Goal: Transaction & Acquisition: Book appointment/travel/reservation

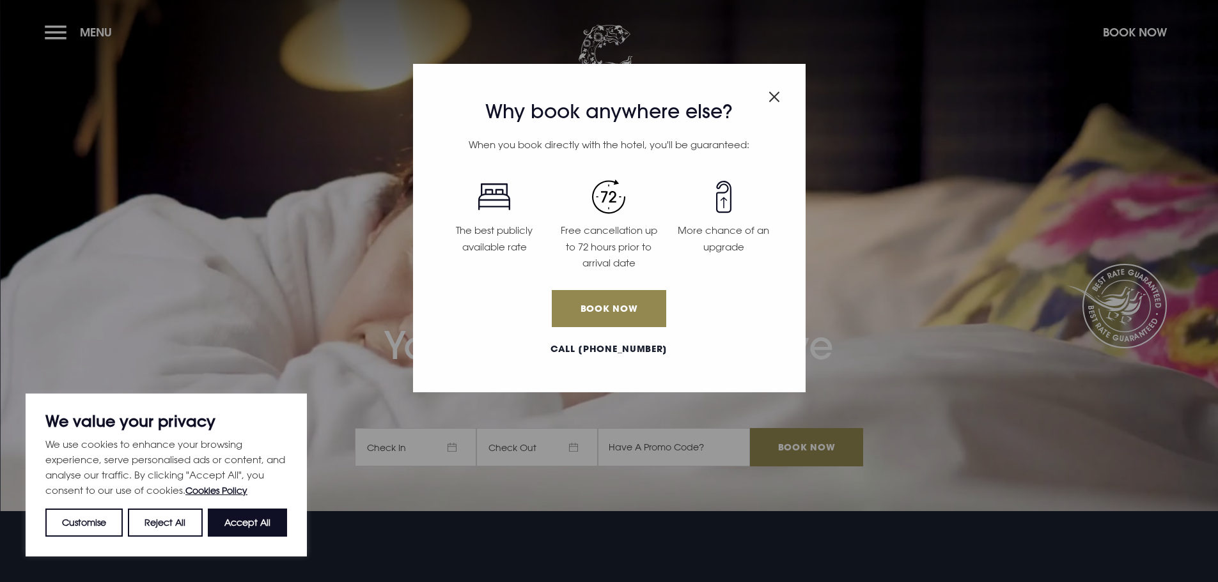
click at [458, 449] on div "Why book anywhere else? When you book directly with the hotel, you'll be guaran…" at bounding box center [609, 291] width 1218 height 582
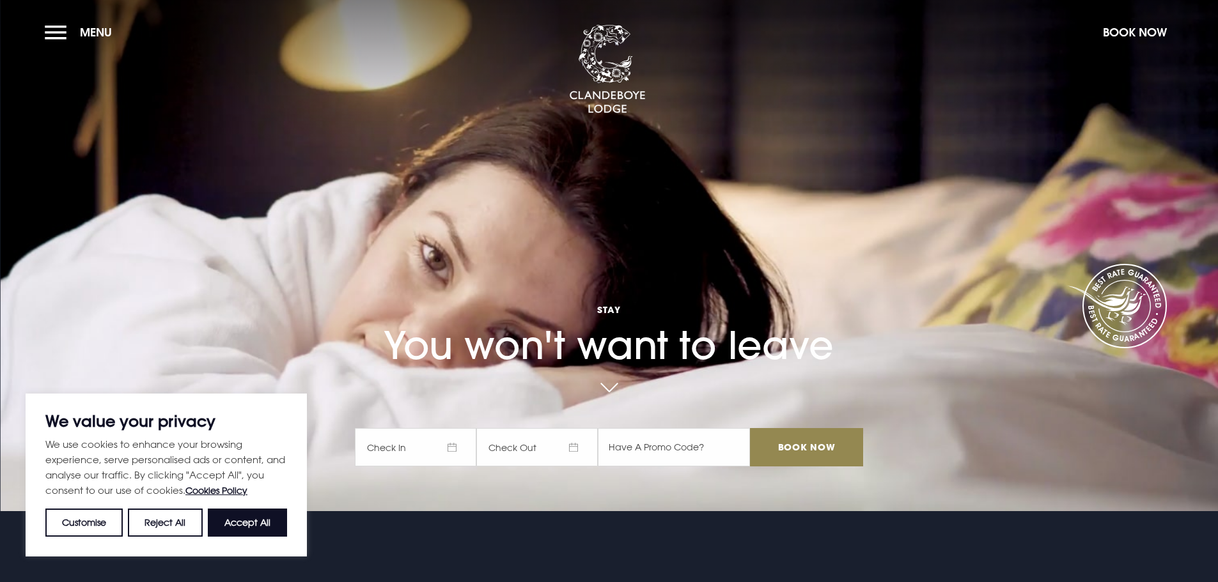
click at [457, 447] on span "Check In" at bounding box center [415, 447] width 121 height 38
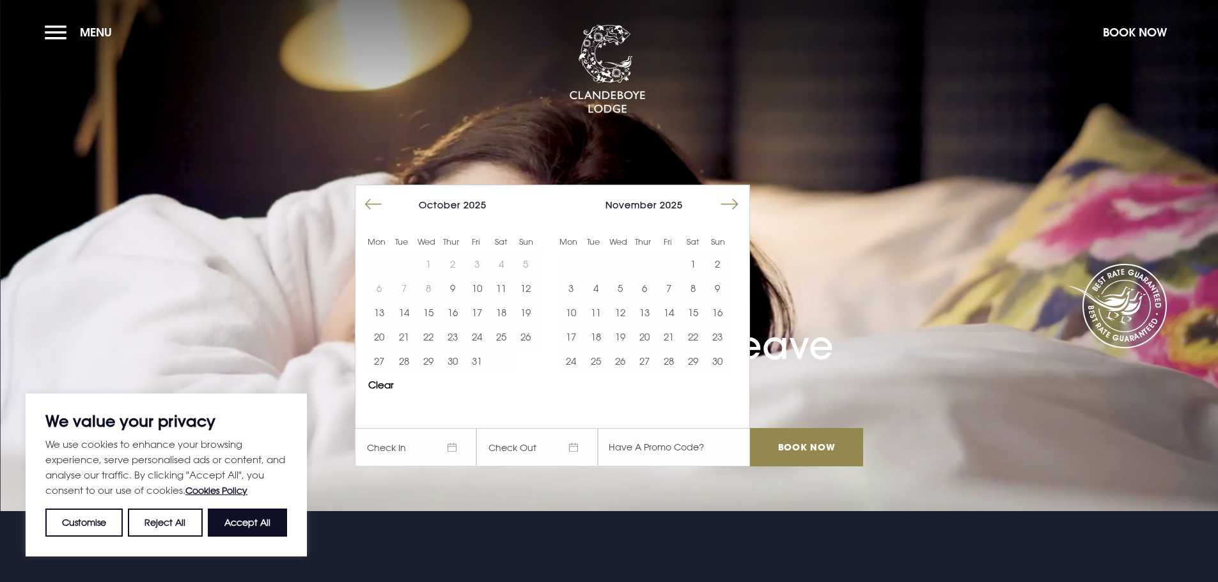
click at [727, 205] on button "Move forward to switch to the next month." at bounding box center [729, 204] width 24 height 24
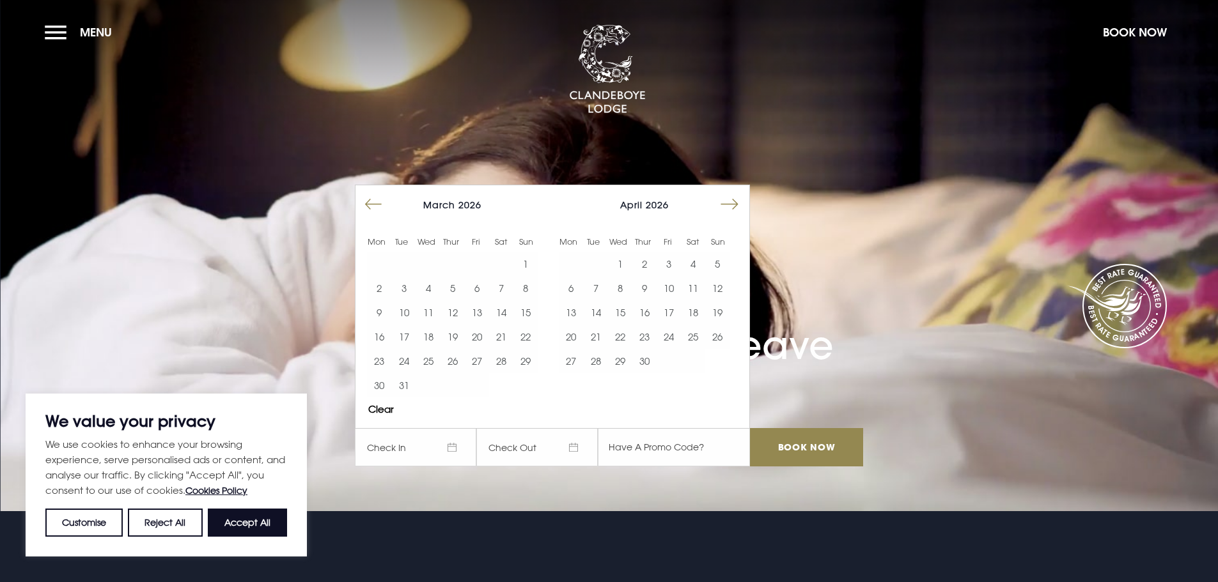
click at [727, 205] on button "Move forward to switch to the next month." at bounding box center [729, 204] width 24 height 24
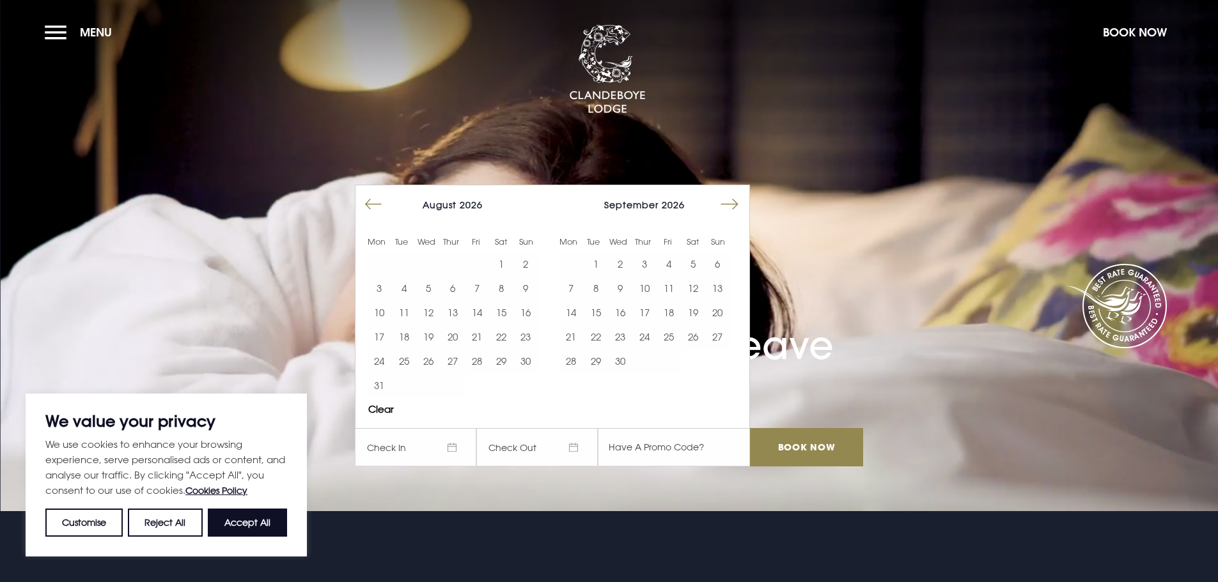
click at [727, 205] on button "Move forward to switch to the next month." at bounding box center [729, 204] width 24 height 24
click at [507, 265] on button "5" at bounding box center [501, 264] width 24 height 24
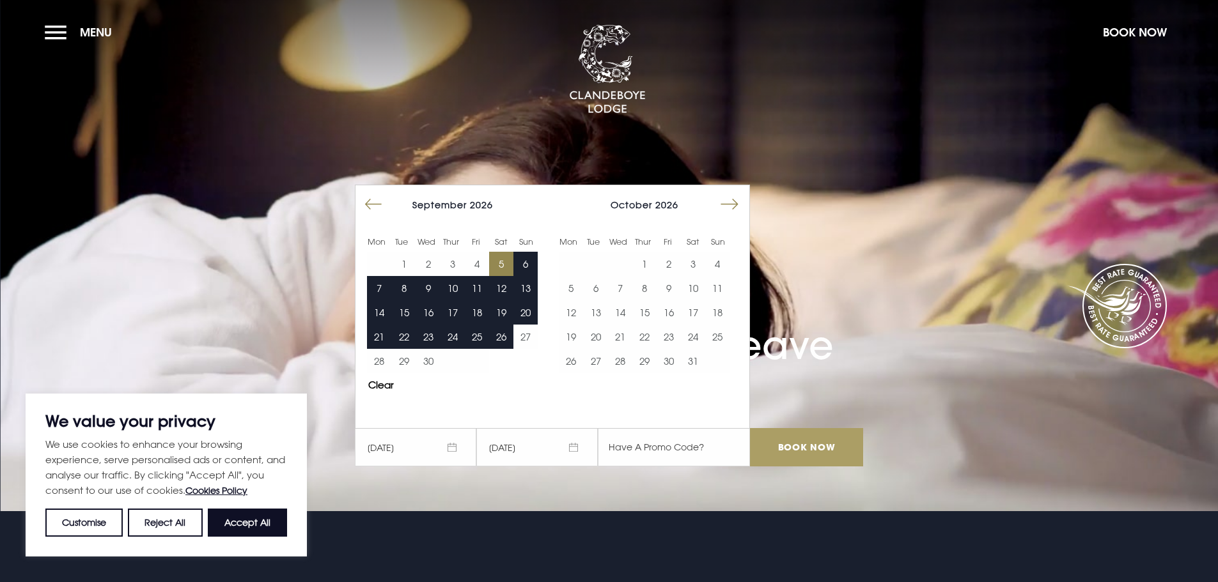
click at [782, 449] on input "Book Now" at bounding box center [806, 447] width 112 height 38
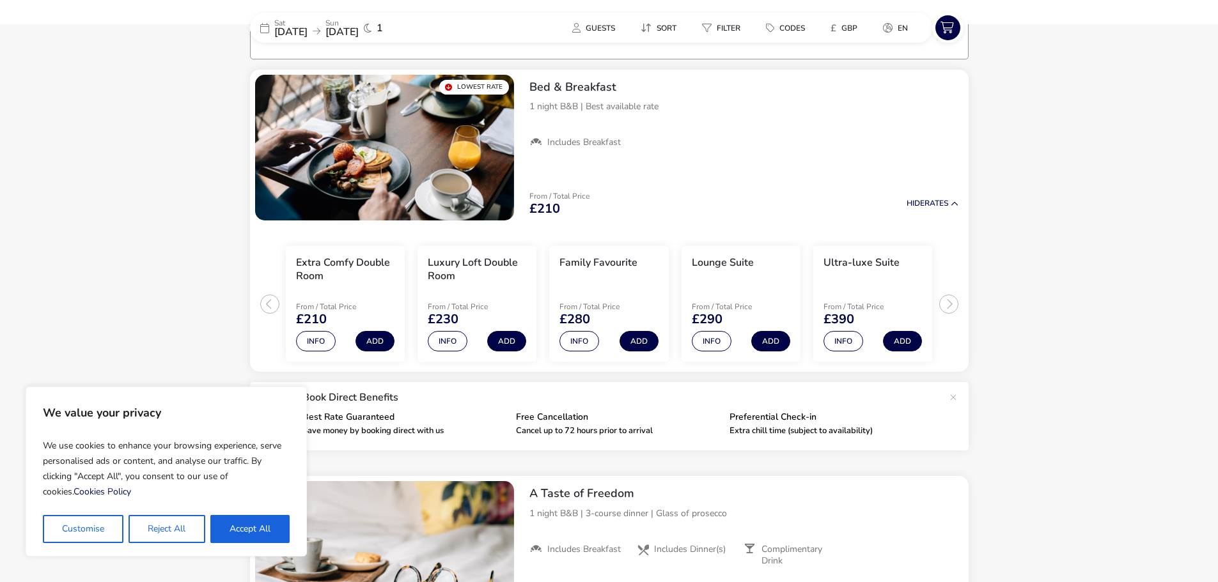
scroll to position [102, 0]
